Goal: Task Accomplishment & Management: Use online tool/utility

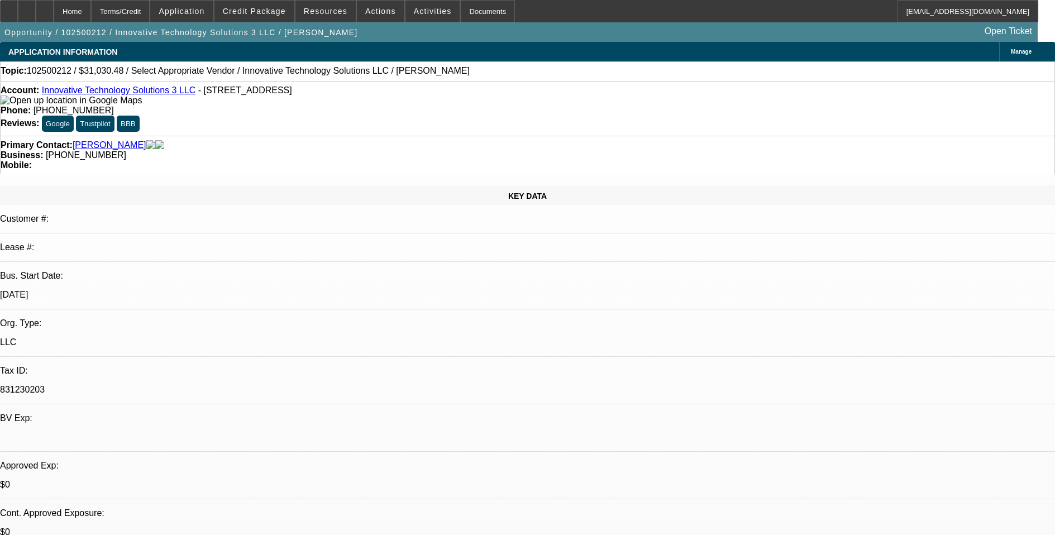
select select "0"
select select "2"
select select "0.1"
select select "4"
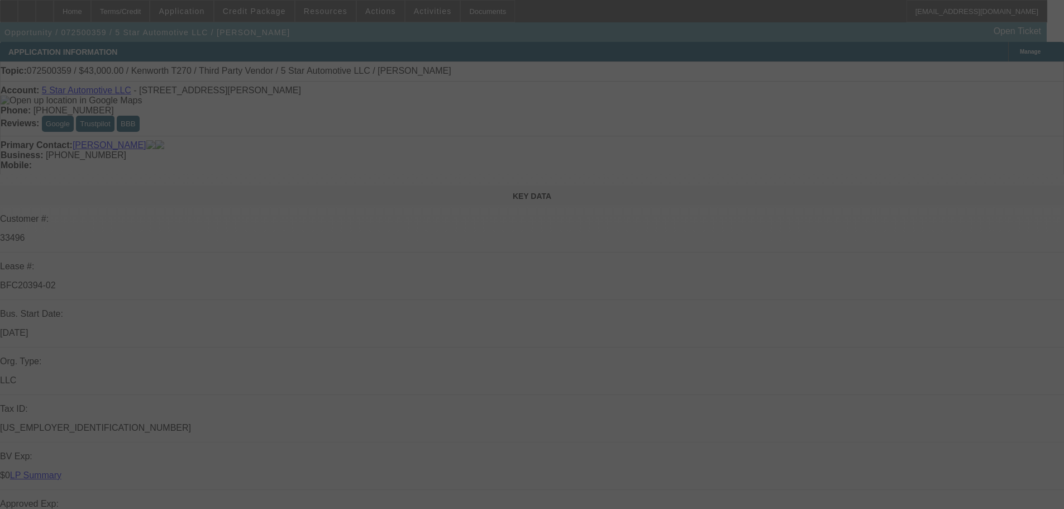
select select "0"
select select "6"
select select "0"
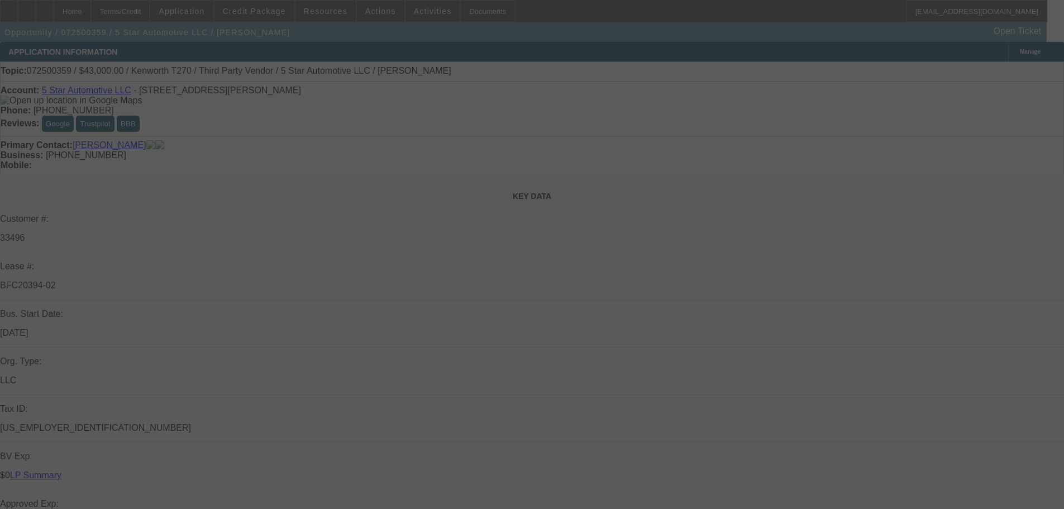
select select "0"
select select "6"
select select "0"
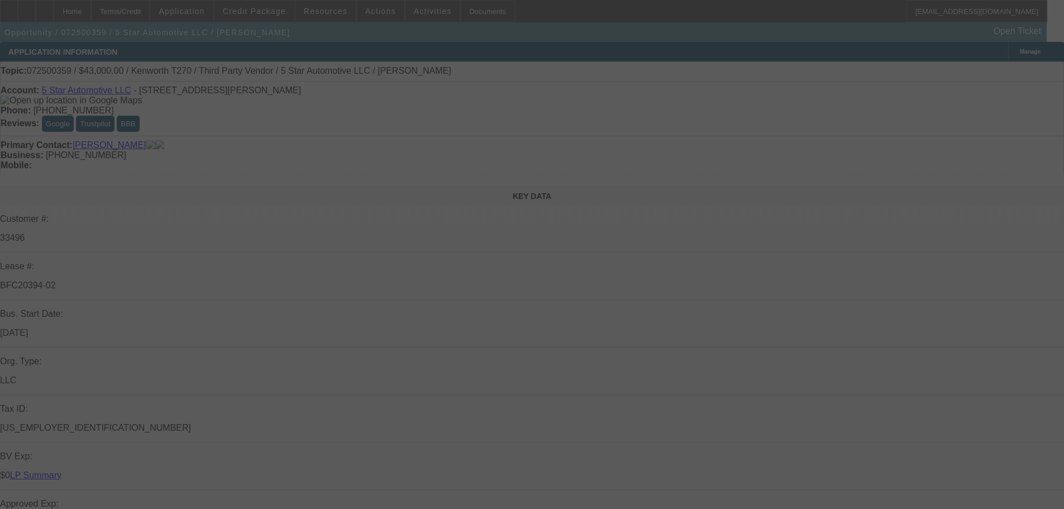
select select "0"
select select "6"
select select "0"
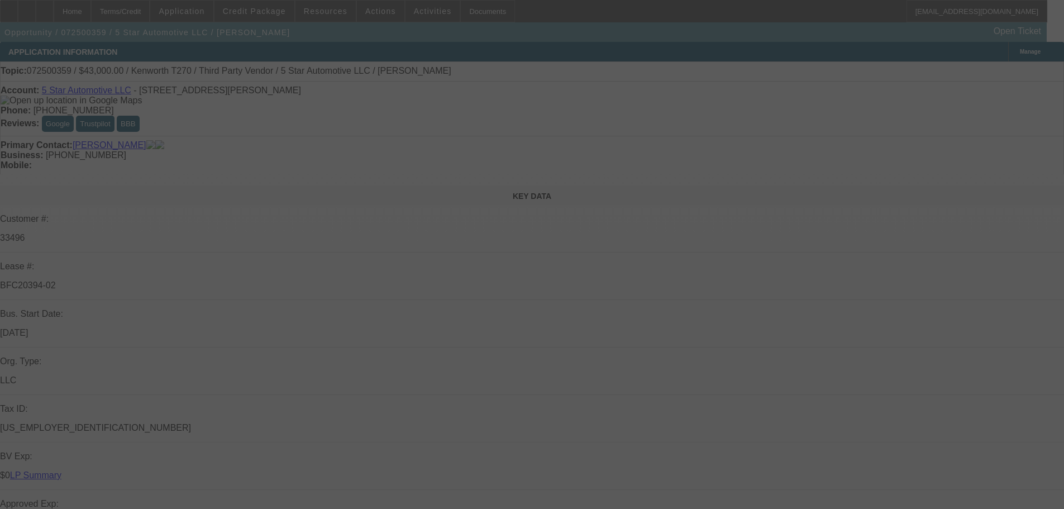
select select "6"
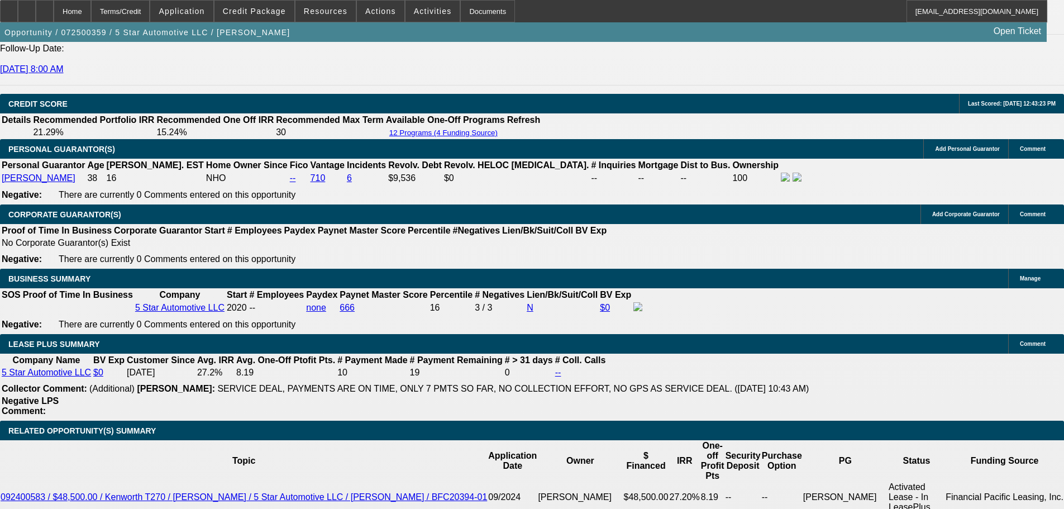
scroll to position [1508, 0]
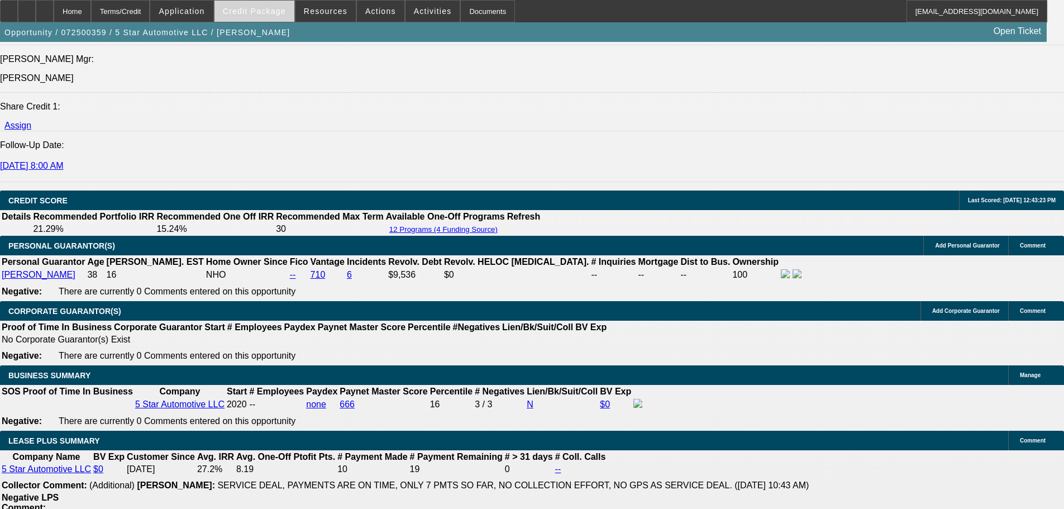
click at [267, 11] on span "Credit Package" at bounding box center [254, 11] width 63 height 9
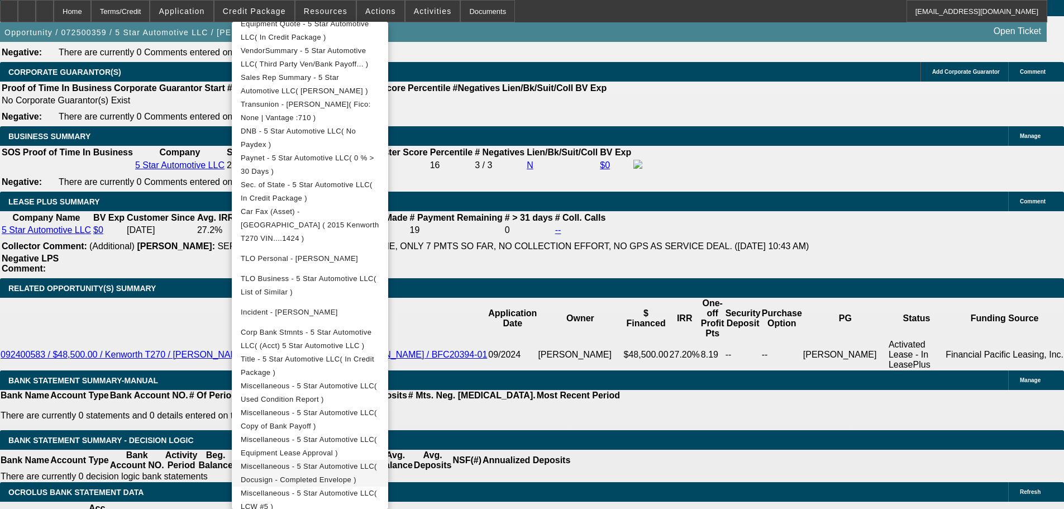
scroll to position [1844, 0]
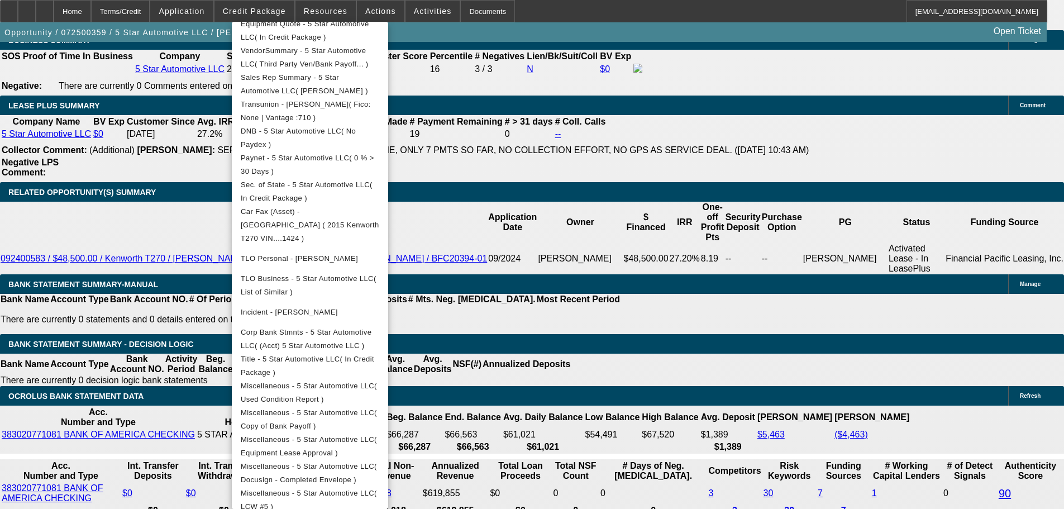
click at [735, 73] on div at bounding box center [532, 254] width 1064 height 509
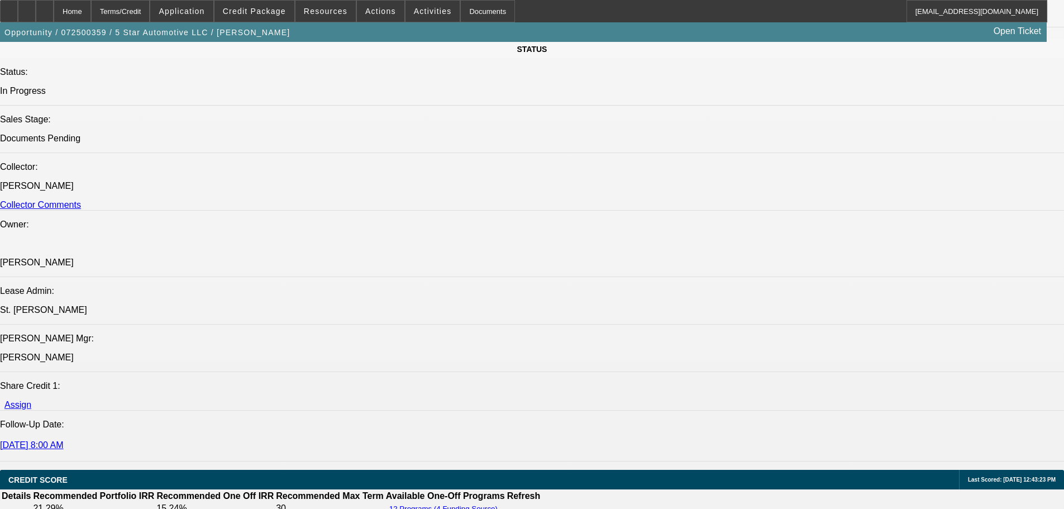
scroll to position [838, 0]
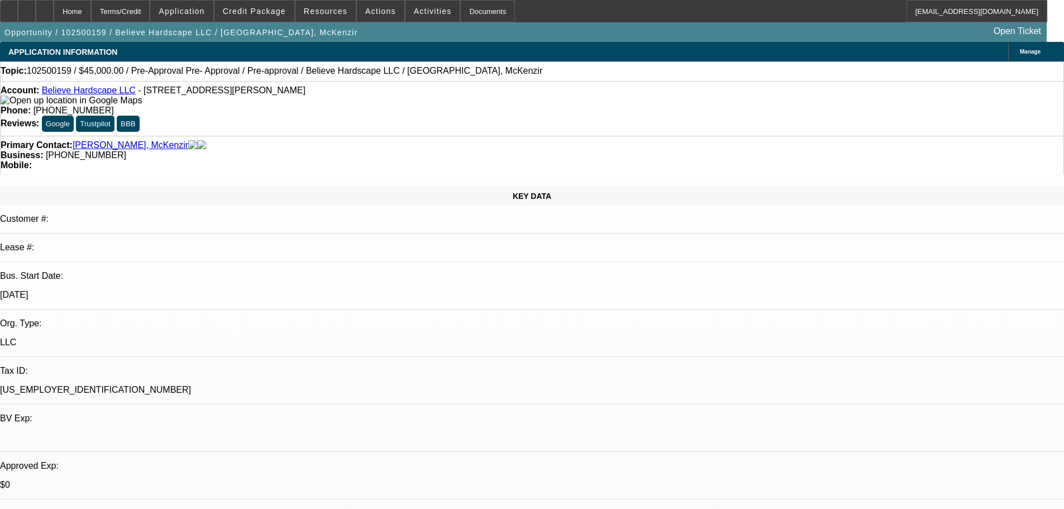
select select "0"
select select "0.1"
select select "4"
select select "0"
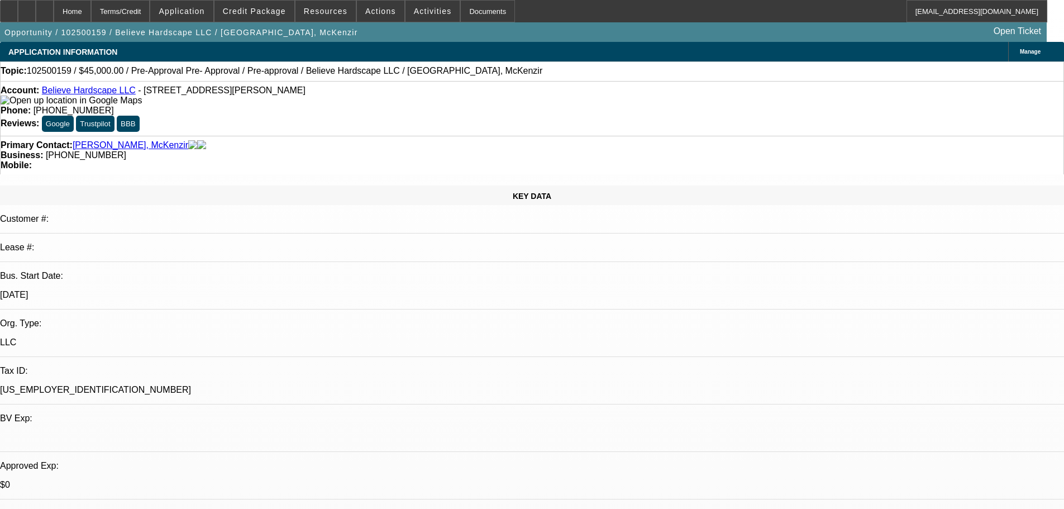
select select "0"
select select "0.1"
select select "4"
